Goal: Transaction & Acquisition: Purchase product/service

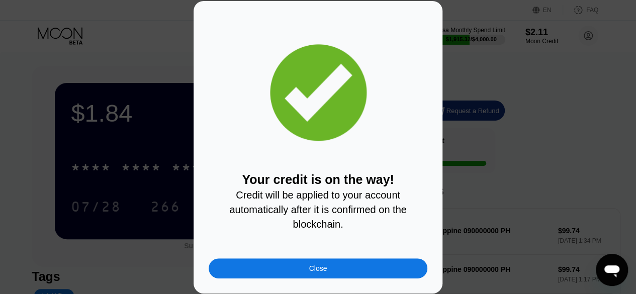
click at [322, 259] on div "Your credit is on the way! Credit will be applied to your account automatically…" at bounding box center [318, 147] width 219 height 262
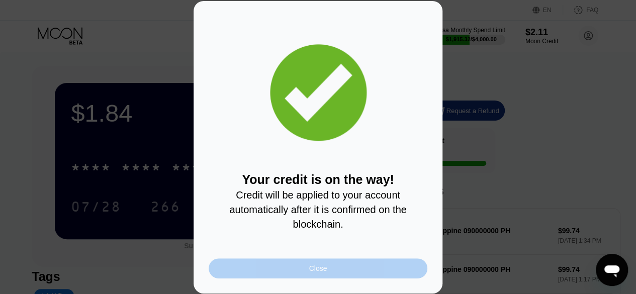
click at [322, 269] on div "Close" at bounding box center [318, 268] width 18 height 8
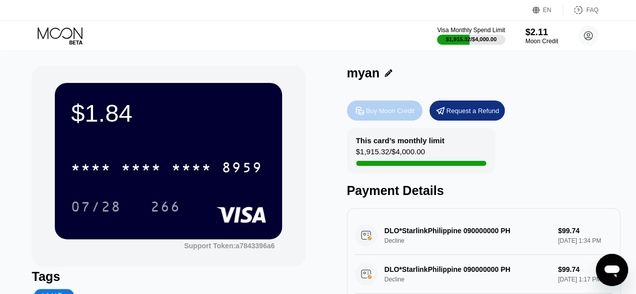
click at [378, 112] on div "Buy Moon Credit" at bounding box center [390, 111] width 49 height 9
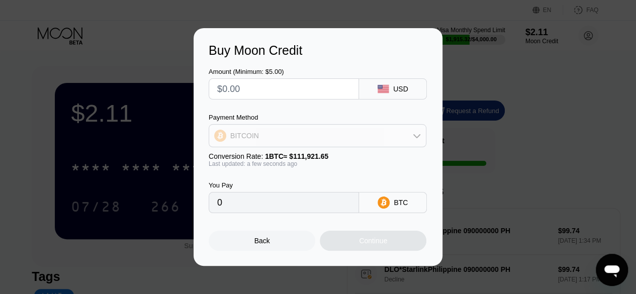
click at [352, 136] on div "BITCOIN" at bounding box center [317, 136] width 217 height 20
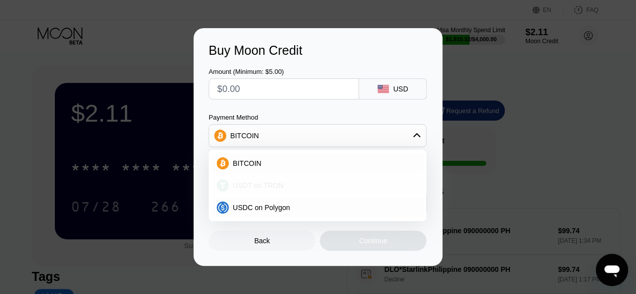
click at [328, 186] on div "USDT on TRON" at bounding box center [323, 185] width 189 height 8
type input "0.00"
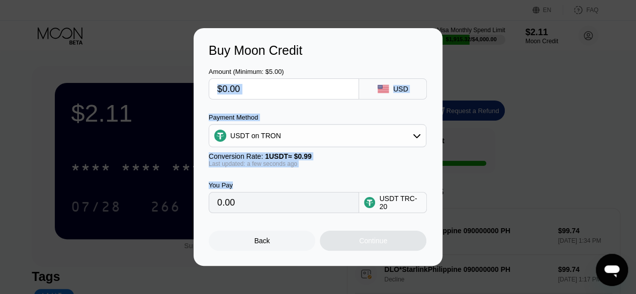
drag, startPoint x: 328, startPoint y: 186, endPoint x: 273, endPoint y: 87, distance: 112.9
click at [273, 87] on div "Amount (Minimum: $5.00) USD Payment Method USDT on TRON Conversion Rate: 1 USDT…" at bounding box center [318, 135] width 219 height 155
click at [273, 87] on input "text" at bounding box center [283, 89] width 133 height 20
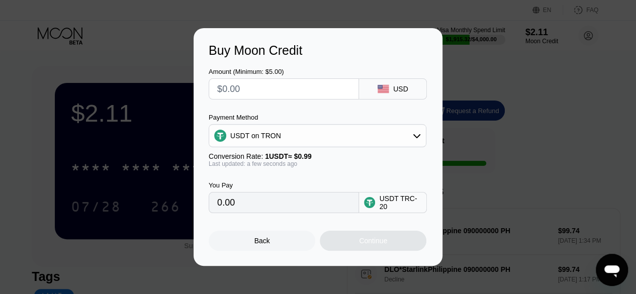
type input "$1"
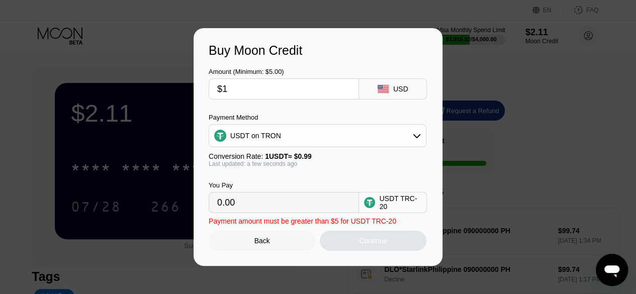
type input "1.01"
type input "$10"
type input "10.10"
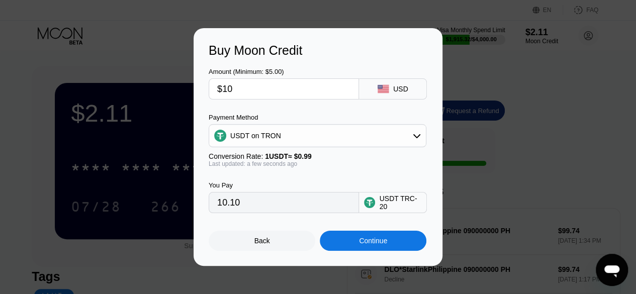
type input "$102"
type input "103.03"
type input "$102"
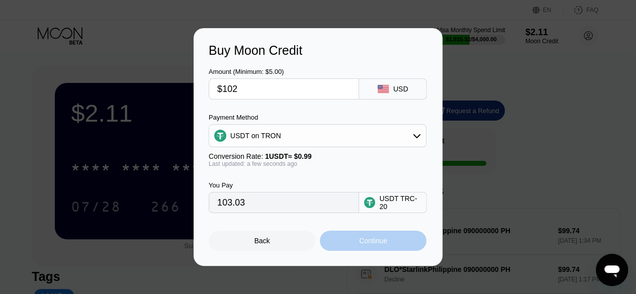
click at [378, 249] on div "Continue" at bounding box center [373, 241] width 107 height 20
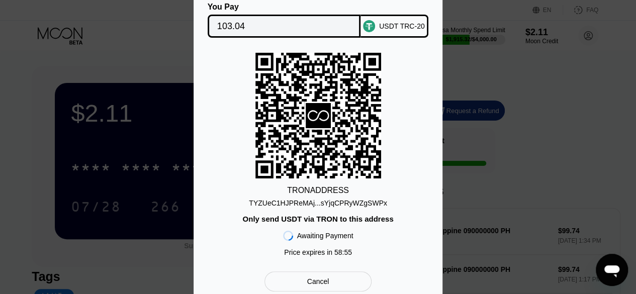
click at [424, 246] on div "TRON ADDRESS TYZUeC1HJPReMAj...sYjqCPRyWZgSWPx Only send USDT via TRON to this …" at bounding box center [318, 157] width 219 height 209
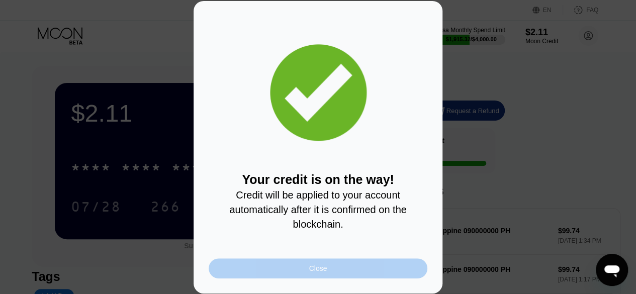
click at [308, 269] on div "Close" at bounding box center [318, 268] width 219 height 20
